Goal: Information Seeking & Learning: Learn about a topic

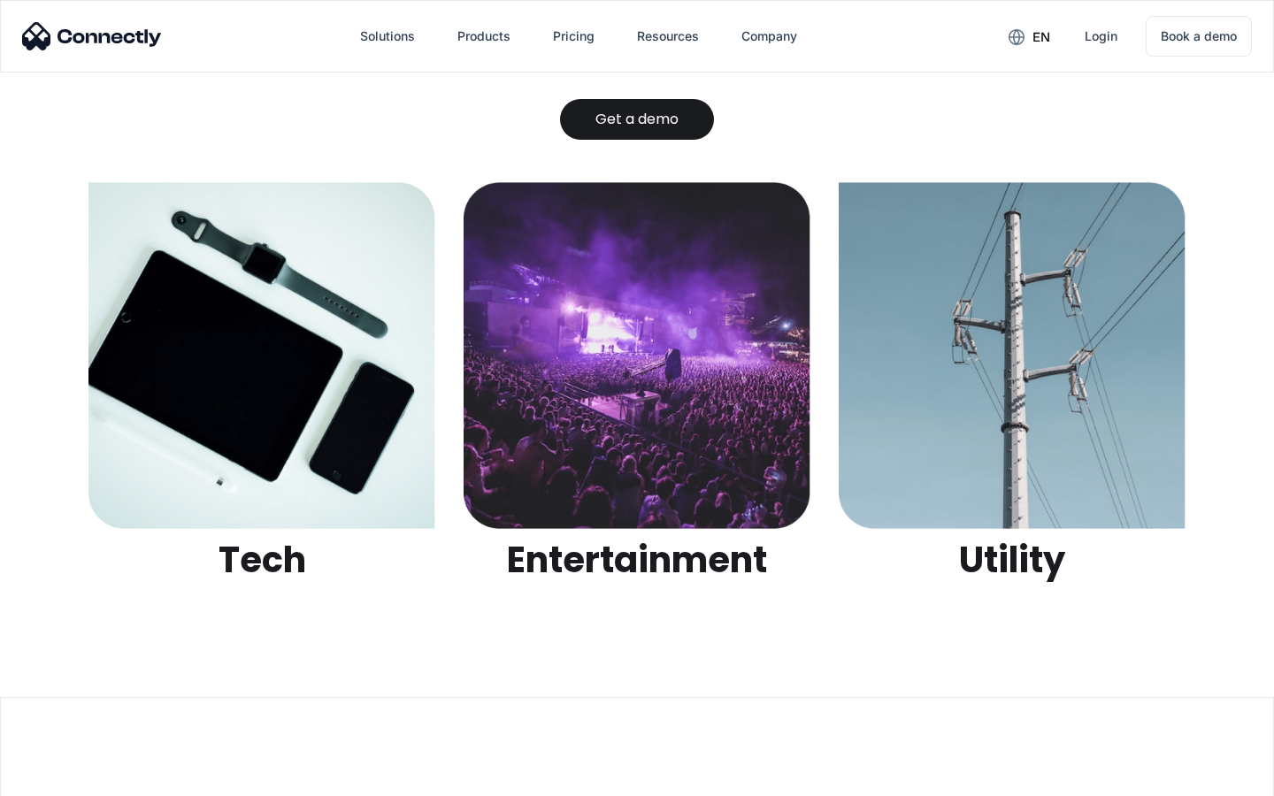
scroll to position [5583, 0]
